Goal: Task Accomplishment & Management: Manage account settings

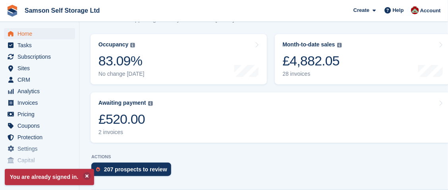
scroll to position [119, 0]
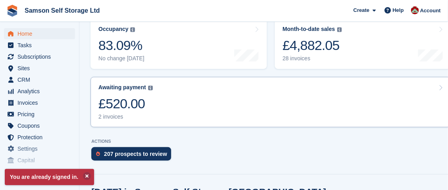
click at [112, 104] on div "£520.00" at bounding box center [125, 104] width 54 height 16
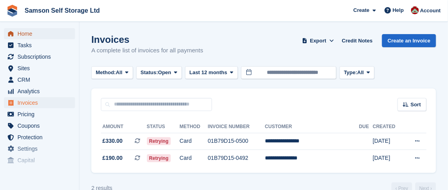
click at [37, 32] on span "Home" at bounding box center [41, 33] width 48 height 11
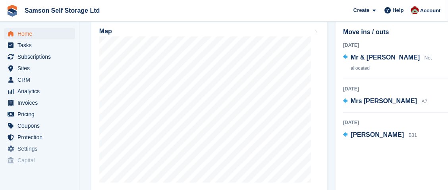
scroll to position [317, 0]
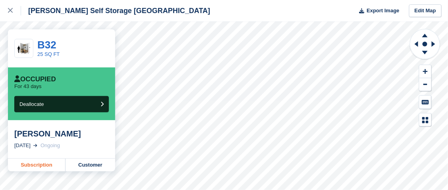
click at [54, 167] on link "Subscription" at bounding box center [37, 165] width 58 height 13
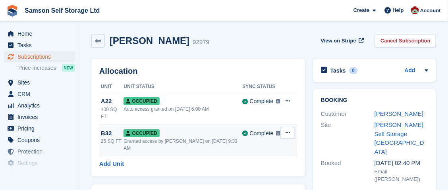
click at [289, 130] on icon at bounding box center [288, 132] width 4 height 5
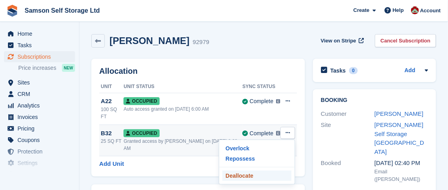
click at [236, 171] on p "Deallocate" at bounding box center [256, 176] width 69 height 10
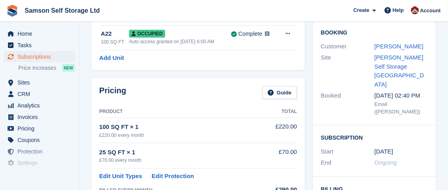
scroll to position [79, 0]
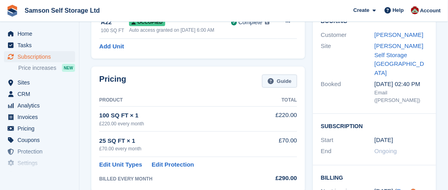
click at [284, 82] on link "Guide" at bounding box center [279, 81] width 35 height 13
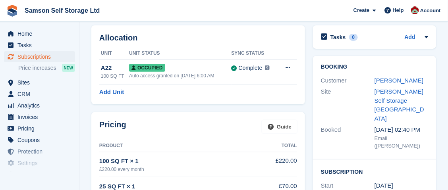
scroll to position [0, 0]
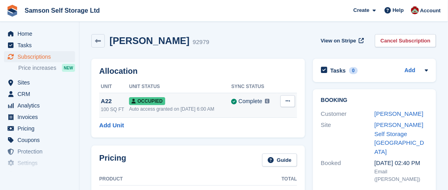
click at [286, 100] on icon at bounding box center [288, 100] width 4 height 5
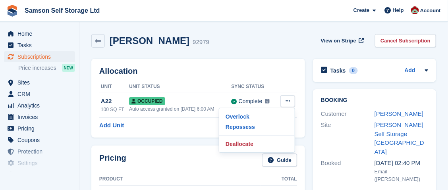
click at [89, 102] on div "Allocation Unit Unit Status Sync Status A22 100 SQ FT Occupied Auto access gran…" at bounding box center [198, 98] width 222 height 87
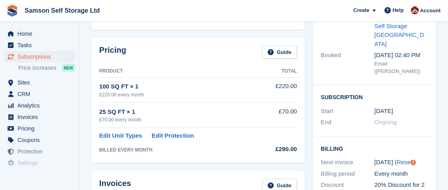
scroll to position [119, 0]
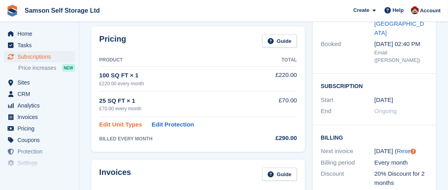
click at [131, 125] on link "Edit Unit Types" at bounding box center [120, 124] width 43 height 9
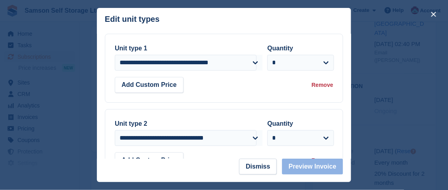
scroll to position [39, 0]
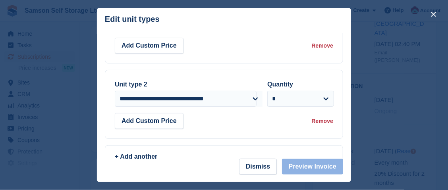
click at [318, 122] on div "Remove" at bounding box center [322, 121] width 21 height 8
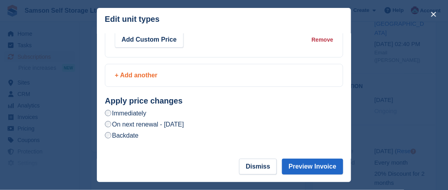
scroll to position [46, 0]
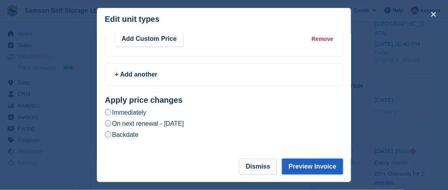
click at [318, 166] on button "Preview Invoice" at bounding box center [312, 167] width 61 height 16
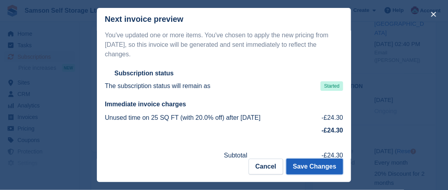
click at [318, 165] on button "Save Changes" at bounding box center [314, 167] width 57 height 16
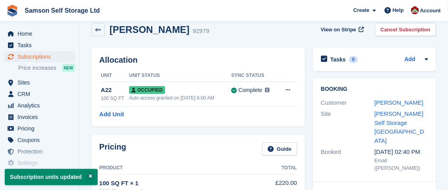
scroll to position [0, 0]
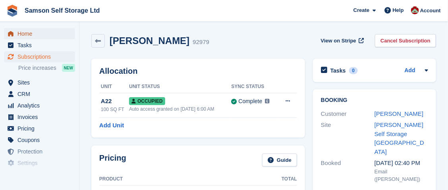
click at [28, 33] on span "Home" at bounding box center [41, 33] width 48 height 11
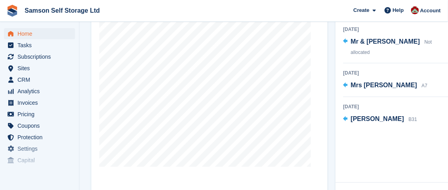
scroll to position [317, 0]
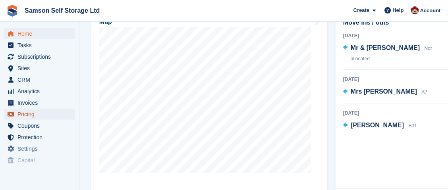
click at [33, 114] on span "Pricing" at bounding box center [41, 114] width 48 height 11
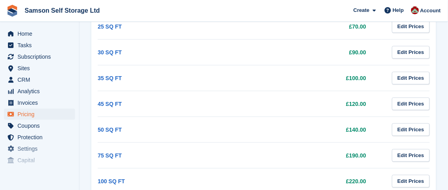
scroll to position [198, 0]
